Goal: Task Accomplishment & Management: Use online tool/utility

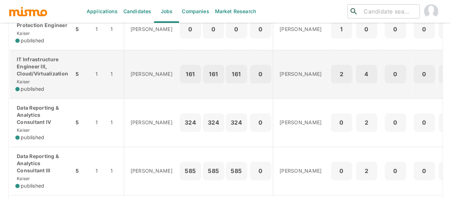
scroll to position [428, 0]
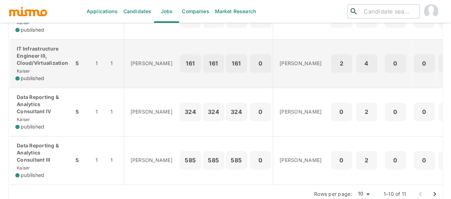
click at [40, 79] on div "IT Infrastructure Engineer III, Cloud/Virtualization Kaiser published" at bounding box center [41, 63] width 53 height 37
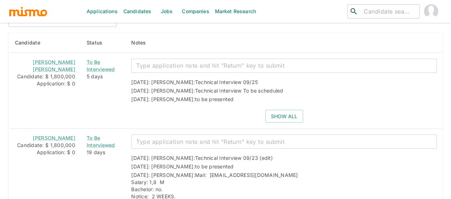
scroll to position [678, 0]
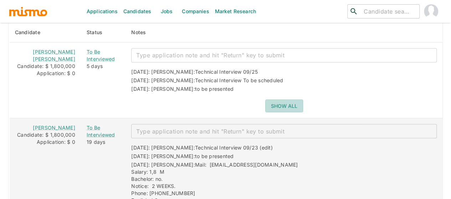
click at [268, 100] on button "Show all" at bounding box center [284, 106] width 38 height 13
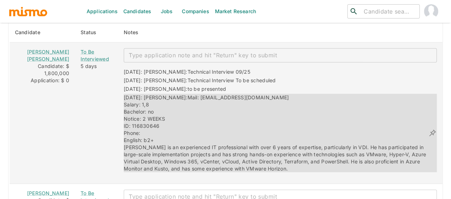
drag, startPoint x: 267, startPoint y: 87, endPoint x: 177, endPoint y: 85, distance: 89.2
click at [177, 94] on div "[DATE]: [PERSON_NAME]: Mail: [EMAIL_ADDRESS][DOMAIN_NAME] Salary: 1,8 Bachelor:…" at bounding box center [276, 133] width 305 height 78
copy span "[EMAIL_ADDRESS][DOMAIN_NAME]"
